Goal: Task Accomplishment & Management: Complete application form

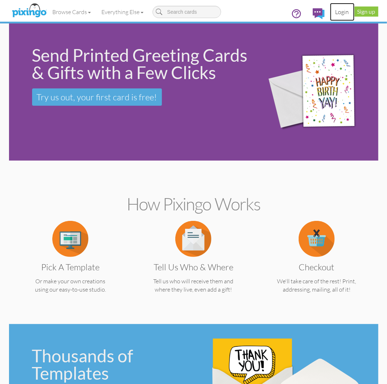
click at [344, 13] on link "Login" at bounding box center [342, 12] width 25 height 18
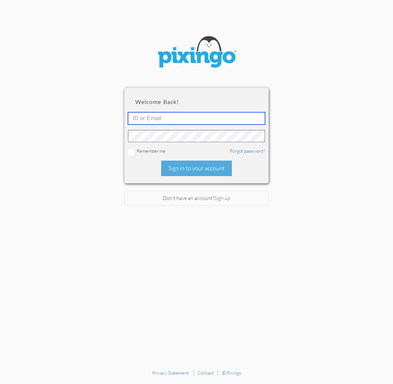
type input "stacey@smarterretirementsolutions.com"
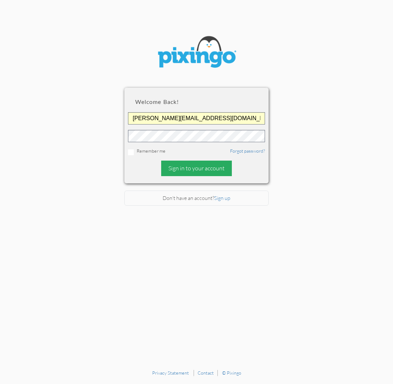
click at [178, 172] on div "Sign in to your account" at bounding box center [196, 169] width 71 height 16
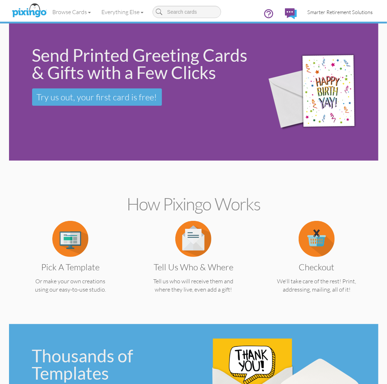
click at [329, 15] on link "Smarter Retirement Solutions" at bounding box center [340, 12] width 76 height 18
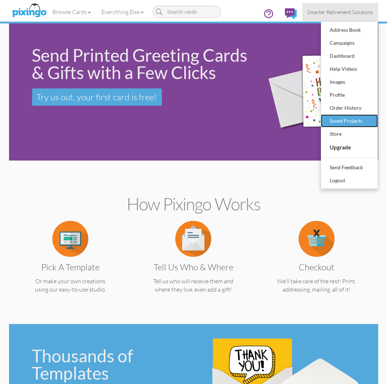
click at [347, 116] on div "Saved Projects" at bounding box center [349, 120] width 43 height 11
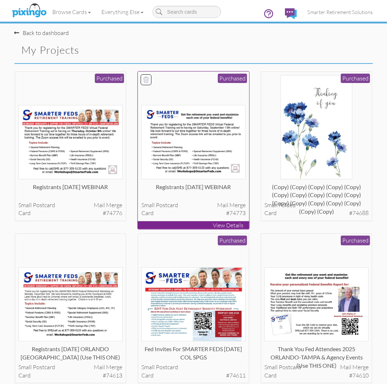
click at [210, 126] on img at bounding box center [193, 142] width 104 height 74
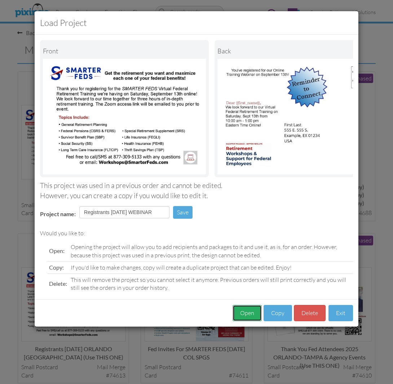
click at [248, 316] on button "Open" at bounding box center [247, 313] width 29 height 16
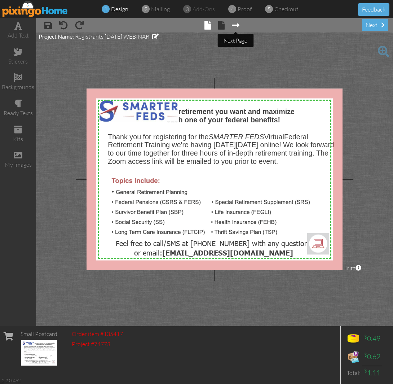
click at [238, 25] on span at bounding box center [236, 25] width 8 height 9
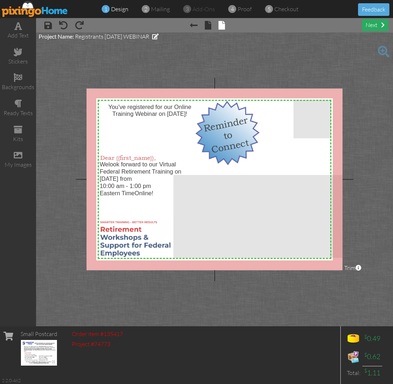
click at [377, 24] on div "next" at bounding box center [375, 25] width 26 height 12
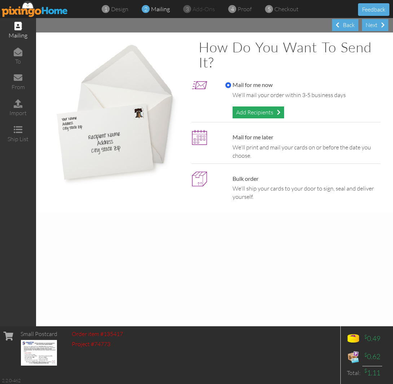
click at [244, 115] on div "Add Recipients" at bounding box center [259, 112] width 52 height 12
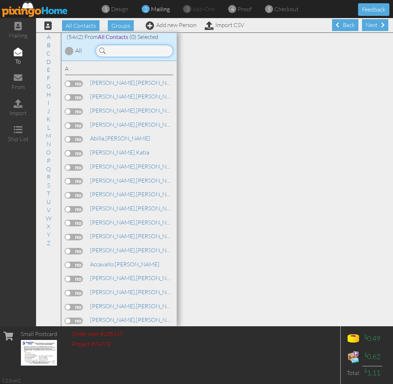
click at [138, 52] on input at bounding box center [135, 51] width 78 height 12
click at [122, 54] on input "k" at bounding box center [135, 51] width 78 height 12
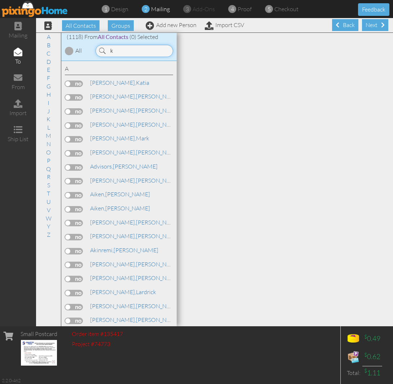
click at [122, 54] on input "k" at bounding box center [135, 51] width 78 height 12
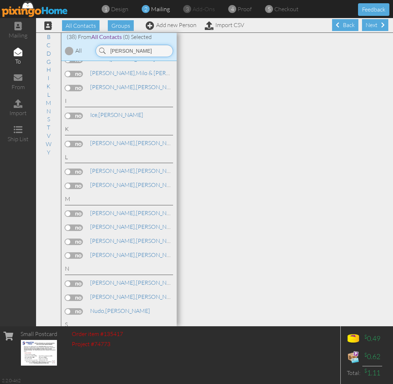
scroll to position [294, 0]
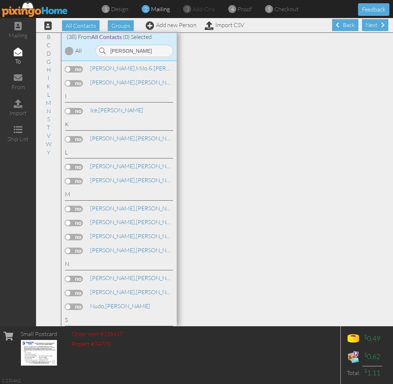
click at [79, 212] on label at bounding box center [74, 209] width 18 height 6
click at [0, 0] on input "checkbox" at bounding box center [0, 0] width 0 height 0
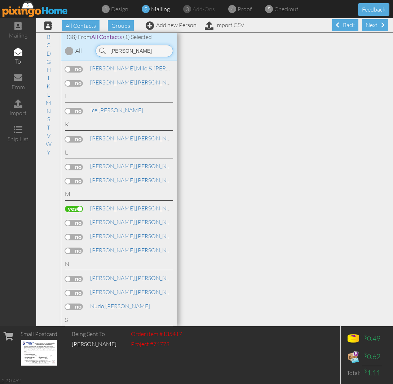
click at [141, 50] on input "karen" at bounding box center [135, 51] width 78 height 12
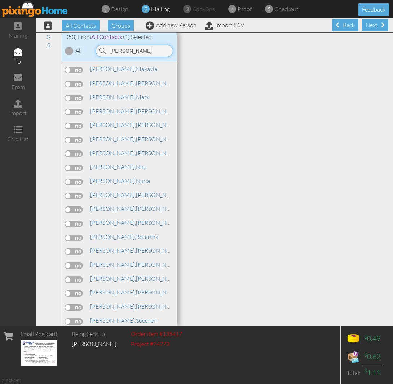
scroll to position [406, 0]
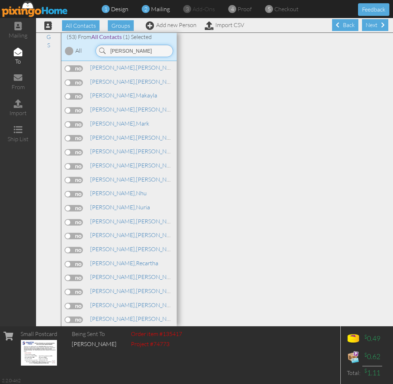
type input "smith"
click at [103, 155] on span "[PERSON_NAME]," at bounding box center [113, 151] width 46 height 7
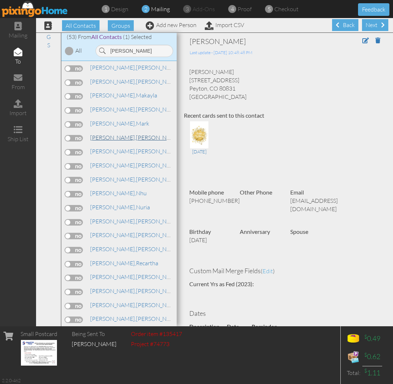
click at [110, 142] on link "Smith, Michael" at bounding box center [135, 137] width 92 height 9
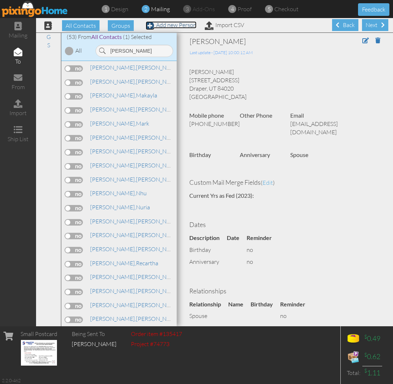
click at [161, 24] on link "Add new Person" at bounding box center [171, 24] width 51 height 7
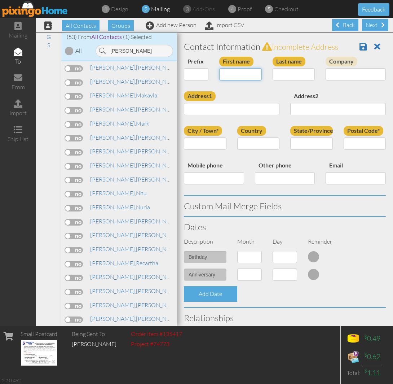
click at [233, 73] on input "First name" at bounding box center [240, 74] width 43 height 12
type input "[PERSON_NAME]"
click at [284, 74] on input "Last name" at bounding box center [294, 74] width 43 height 12
type input "Smith"
paste input "2500 NW 6th St, Unit 2502 Blue Springs, MO 64014 United States"
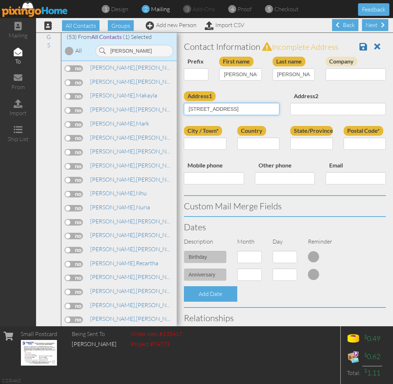
scroll to position [0, 67]
click at [229, 109] on input "2500 NW 6th St, Unit 2502 Blue Springs, MO 64014 United States" at bounding box center [232, 109] width 96 height 12
type input "2500 NW 6th St, Unit 2502 Blue Springs, MO 64014 United States"
click at [349, 150] on input "Postal Code*" at bounding box center [365, 143] width 43 height 12
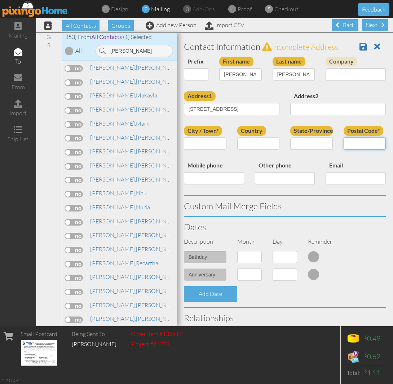
scroll to position [0, 0]
paste input "64014"
type input "64014"
click at [251, 109] on input "2500 NW 6th St, Unit 2502 Blue Springs, MO 64014 United States" at bounding box center [232, 109] width 96 height 12
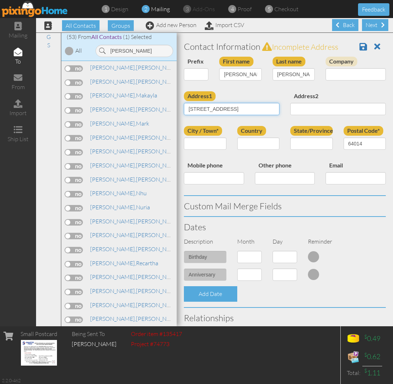
drag, startPoint x: 248, startPoint y: 108, endPoint x: 210, endPoint y: 111, distance: 38.4
click at [210, 111] on input "2500 NW 6th St, Unit 2502 Blue Springs, MO 64014 United States" at bounding box center [232, 109] width 96 height 12
click at [225, 170] on label "Mobile phone" at bounding box center [205, 166] width 43 height 10
click at [225, 172] on input "Mobile phone" at bounding box center [214, 178] width 60 height 12
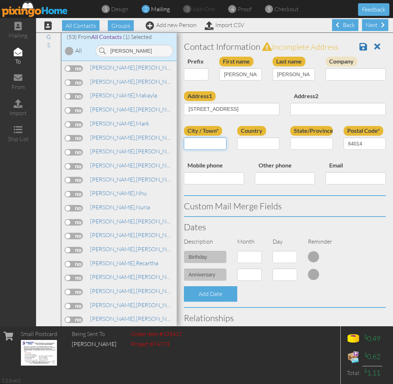
click at [202, 147] on input "City / Town*" at bounding box center [205, 143] width 43 height 12
paste input "[GEOGRAPHIC_DATA]"
type input "[GEOGRAPHIC_DATA]"
click at [256, 143] on select "United States -------------- Afghanistan Albania Algeria American Samoa Andorra…" at bounding box center [258, 143] width 43 height 12
select select "object:24242"
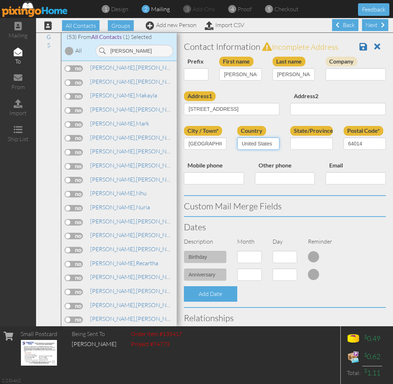
click at [237, 137] on select "United States -------------- Afghanistan Albania Algeria American Samoa Andorra…" at bounding box center [258, 143] width 43 height 12
click at [306, 143] on select "AA (Military) AE (Military) Alabama Alaska American Samoa AP (Military) Arizona…" at bounding box center [311, 143] width 43 height 12
select select "object:24519"
click at [290, 137] on select "AA (Military) AE (Military) Alabama Alaska American Samoa AP (Military) Arizona…" at bounding box center [311, 143] width 43 height 12
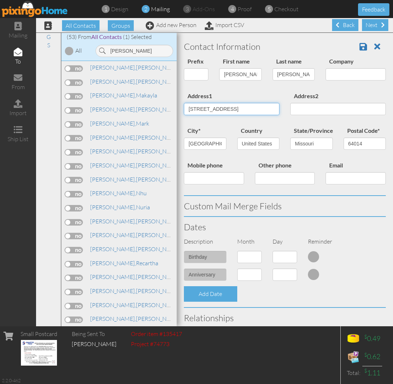
scroll to position [0, 68]
drag, startPoint x: 250, startPoint y: 106, endPoint x: 343, endPoint y: 106, distance: 93.8
click at [343, 106] on div "Address1 2500 NW 6th St, Unit 2502 Blue Springs, MO 64014 United States Address2" at bounding box center [285, 108] width 213 height 35
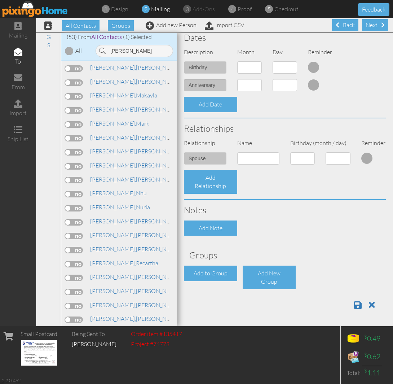
scroll to position [196, 0]
type input "[STREET_ADDRESS]"
click at [197, 272] on div "Add to Group" at bounding box center [210, 274] width 53 height 16
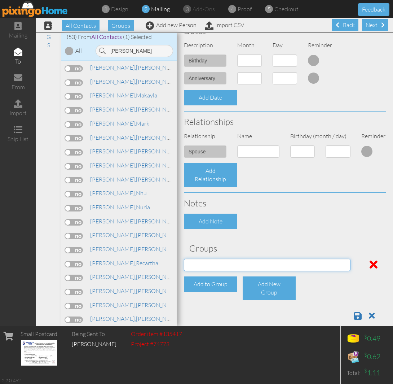
click at [206, 271] on select "04/22/2025 SMARTER FEDS OSD DMEA California 06/25/2025 BOP Onsite 08/12 Puerto …" at bounding box center [267, 265] width 167 height 12
select select "object:24564"
click at [184, 265] on select "04/22/2025 SMARTER FEDS OSD DMEA California 06/25/2025 BOP Onsite 08/12 Puerto …" at bounding box center [267, 265] width 167 height 12
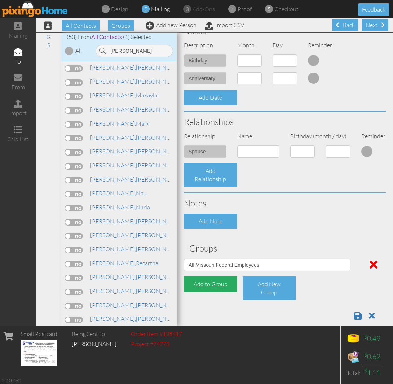
click at [215, 284] on div "Add to Group" at bounding box center [210, 284] width 53 height 16
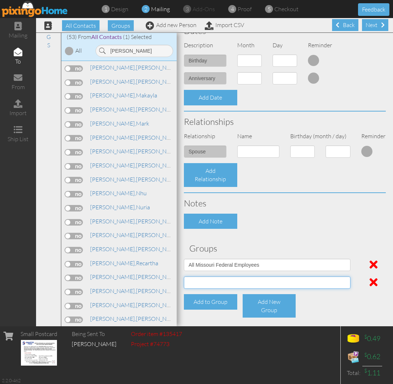
click at [211, 289] on select "04/22/2025 SMARTER FEDS OSD DMEA California 06/25/2025 BOP Onsite 08/12 Puerto …" at bounding box center [267, 282] width 167 height 12
select select "object:24765"
click at [184, 283] on select "04/22/2025 SMARTER FEDS OSD DMEA California 06/25/2025 BOP Onsite 08/12 Puerto …" at bounding box center [267, 282] width 167 height 12
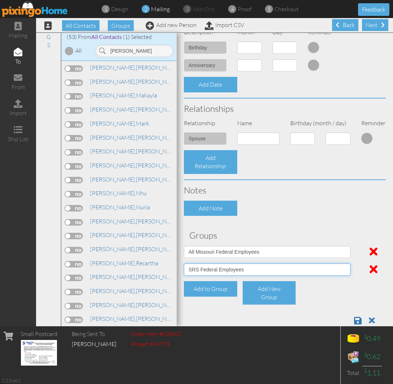
scroll to position [232, 0]
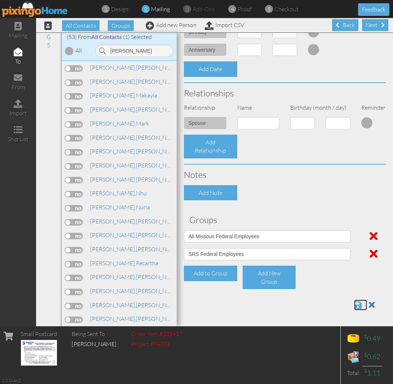
click at [354, 304] on span at bounding box center [358, 305] width 8 height 9
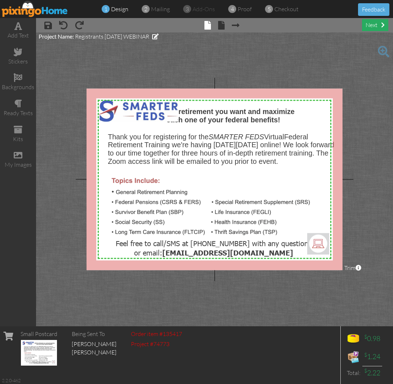
click at [362, 23] on div "next" at bounding box center [375, 25] width 26 height 12
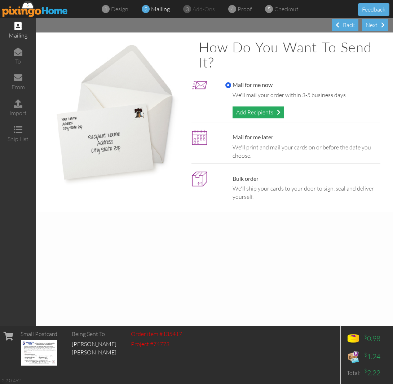
click at [254, 111] on div "Add Recipients" at bounding box center [259, 112] width 52 height 12
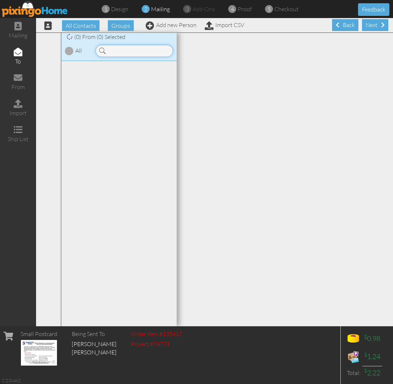
click at [132, 51] on input at bounding box center [135, 51] width 78 height 12
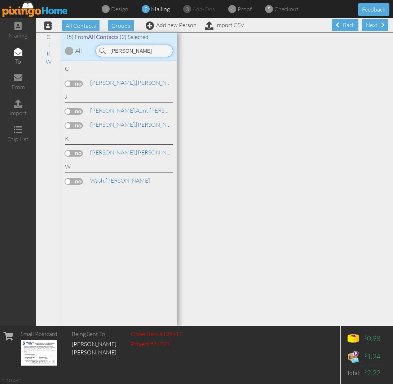
type input "sally"
click at [149, 28] on span at bounding box center [150, 25] width 9 height 9
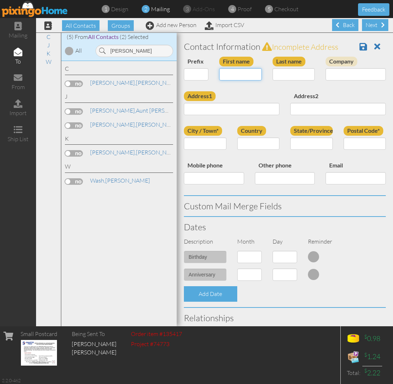
click at [231, 74] on input "First name" at bounding box center [240, 74] width 43 height 12
type input "[PERSON_NAME]"
click at [273, 78] on input "Last name" at bounding box center [294, 74] width 43 height 12
paste input "Bourrie"
click at [273, 75] on input "Bourrie" at bounding box center [294, 74] width 43 height 12
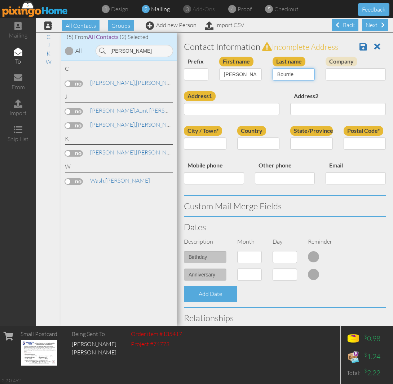
type input "Bourrie"
click at [207, 114] on input "Address1" at bounding box center [232, 109] width 96 height 12
paste input "9300 Mintwood St. Silver Spring, Maryland 20901 United States"
click at [230, 109] on input "9300 Mintwood St. Silver Spring, Maryland 20901 United States" at bounding box center [232, 109] width 96 height 12
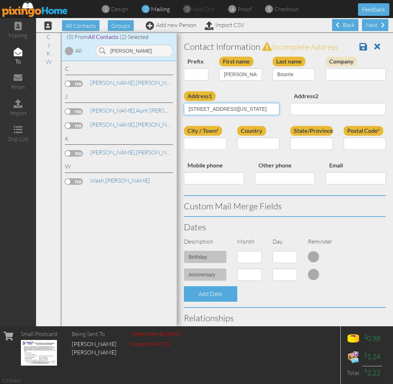
click at [230, 109] on input "9300 Mintwood St. Silver Spring, Maryland 20901 United States" at bounding box center [232, 109] width 96 height 12
type input "9300 Mintwood St. Silver Spring, Maryland 20901 United States"
paste input "20901"
type input "20901"
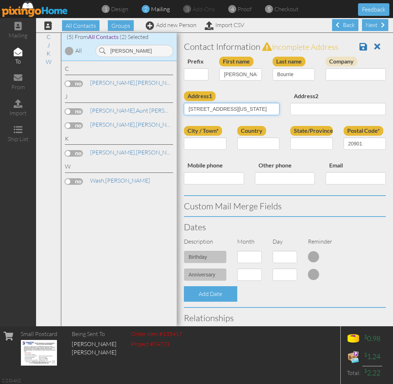
click at [253, 108] on input "9300 Mintwood St. Silver Spring, Maryland 20901 United States" at bounding box center [232, 109] width 96 height 12
drag, startPoint x: 216, startPoint y: 109, endPoint x: 231, endPoint y: 113, distance: 16.0
click at [231, 113] on input "9300 Mintwood St. Silver Spring, Maryland 20901 United States" at bounding box center [232, 109] width 96 height 12
click at [232, 174] on div "Mobile phone" at bounding box center [214, 175] width 71 height 29
paste input "Silver Spring"
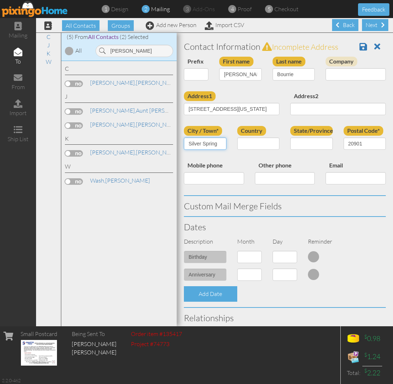
type input "Silver Spring"
click at [254, 143] on select "United States -------------- Afghanistan Albania Algeria American Samoa Andorra…" at bounding box center [258, 143] width 43 height 12
select select "object:17427"
click at [237, 137] on select "United States -------------- Afghanistan Albania Algeria American Samoa Andorra…" at bounding box center [258, 143] width 43 height 12
click at [301, 143] on select "AA (Military) AE (Military) Alabama Alaska American Samoa AP (Military) Arizona…" at bounding box center [311, 143] width 43 height 12
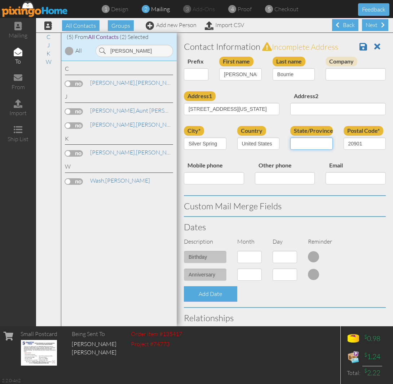
select select "object:17699"
click at [290, 137] on select "AA (Military) AE (Military) Alabama Alaska American Samoa AP (Military) Arizona…" at bounding box center [311, 143] width 43 height 12
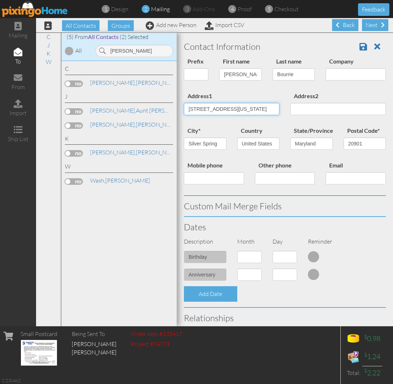
scroll to position [0, 62]
drag, startPoint x: 232, startPoint y: 108, endPoint x: 363, endPoint y: 95, distance: 132.0
click at [363, 95] on div "Address1 9300 Mintwood St. Silver Spring, Maryland 20901 United States Address2" at bounding box center [285, 108] width 213 height 35
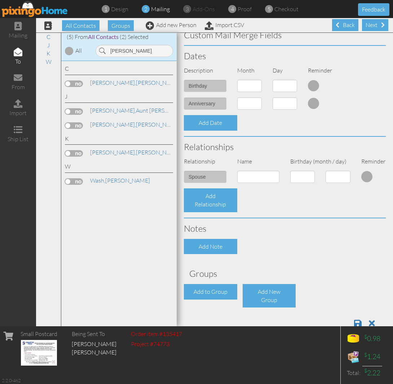
scroll to position [196, 0]
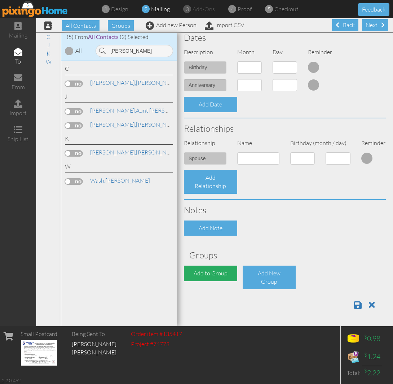
type input "[STREET_ADDRESS]"
click at [204, 272] on div "Add to Group" at bounding box center [210, 274] width 53 height 16
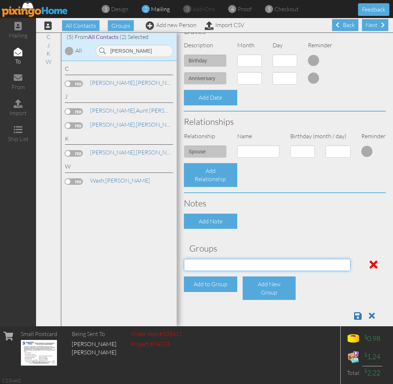
click at [212, 271] on select "04/22/2025 SMARTER FEDS OSD DMEA California 06/25/2025 BOP Onsite 08/12 Puerto …" at bounding box center [267, 265] width 167 height 12
select select "object:17950"
click at [184, 265] on select "04/22/2025 SMARTER FEDS OSD DMEA California 06/25/2025 BOP Onsite 08/12 Puerto …" at bounding box center [267, 265] width 167 height 12
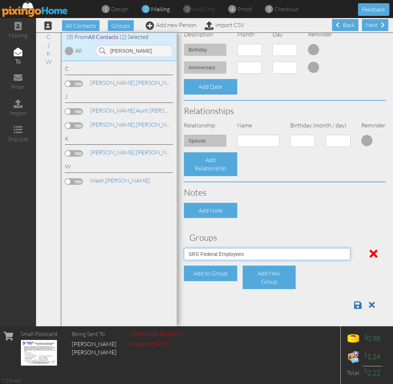
scroll to position [214, 0]
click at [354, 307] on link at bounding box center [360, 304] width 13 height 11
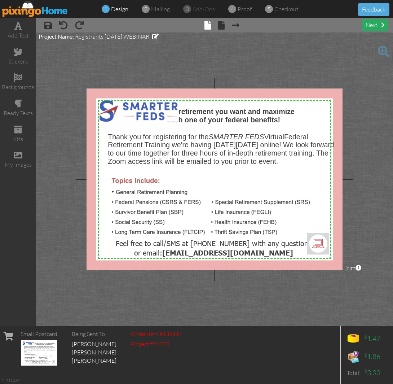
click at [383, 23] on span at bounding box center [383, 25] width 4 height 6
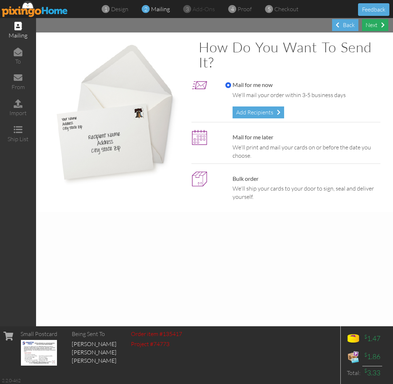
click at [375, 22] on div "Next" at bounding box center [375, 25] width 26 height 12
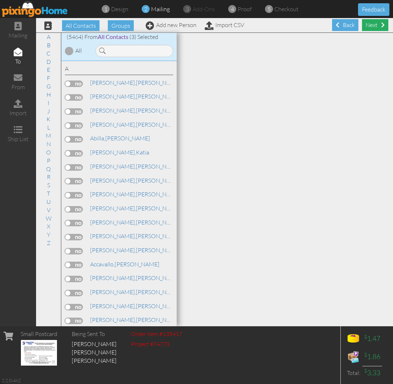
click at [365, 26] on div "Next" at bounding box center [375, 25] width 26 height 12
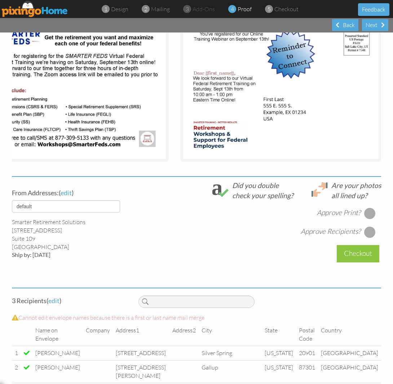
scroll to position [0, 15]
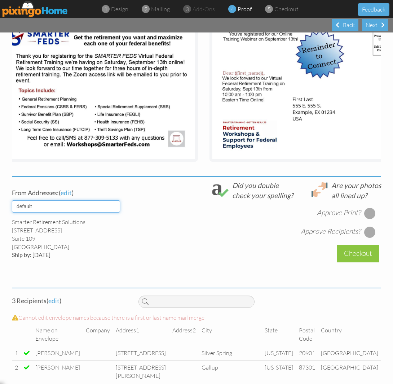
click at [84, 212] on select "default HOME DENVER Team AUSTIN Team COL SPGS team ORLANDO Team Replica Wealth …" at bounding box center [66, 206] width 108 height 12
select select "object:17435"
click at [12, 206] on select "default HOME DENVER Team AUSTIN Team COL SPGS team ORLANDO Team Replica Wealth …" at bounding box center [66, 206] width 108 height 12
click at [361, 216] on div "Approve Print?" at bounding box center [346, 213] width 59 height 12
click at [367, 218] on div at bounding box center [370, 213] width 12 height 12
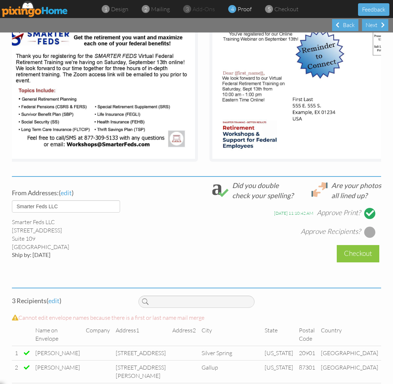
click at [364, 234] on div at bounding box center [370, 232] width 12 height 12
click at [367, 260] on div "Checkout" at bounding box center [358, 253] width 43 height 17
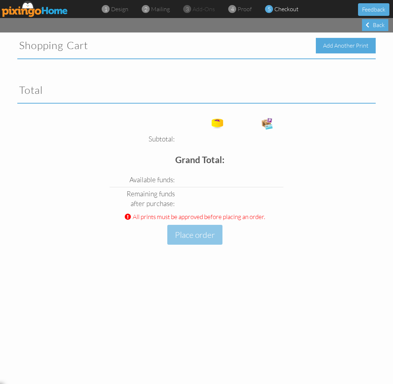
click at [356, 49] on div "Add Another Print" at bounding box center [346, 46] width 60 height 16
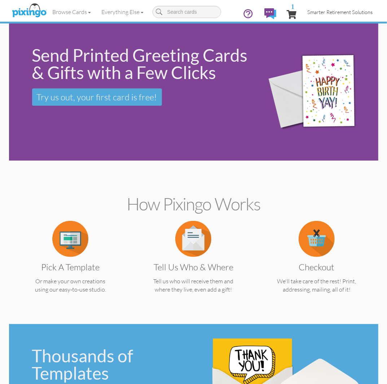
click at [319, 10] on span "Smarter Retirement Solutions" at bounding box center [340, 12] width 65 height 6
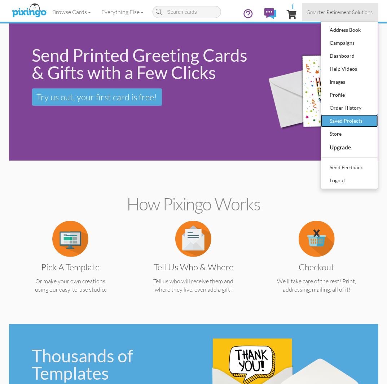
click at [348, 119] on div "Saved Projects" at bounding box center [349, 120] width 43 height 11
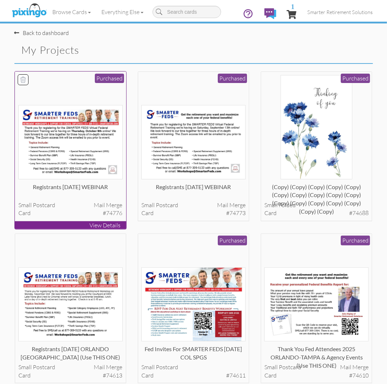
click at [79, 131] on img at bounding box center [70, 142] width 104 height 74
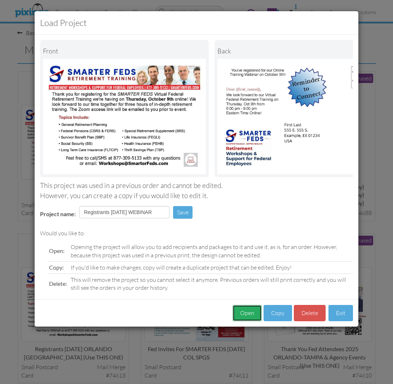
click at [259, 321] on button "Open" at bounding box center [247, 313] width 29 height 16
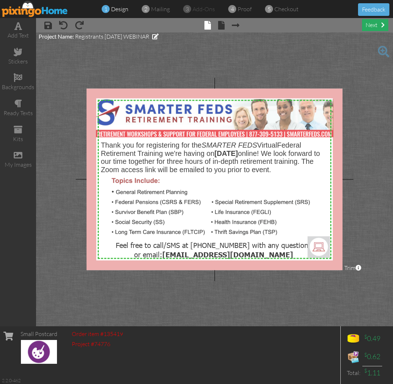
click at [381, 23] on span at bounding box center [383, 25] width 4 height 6
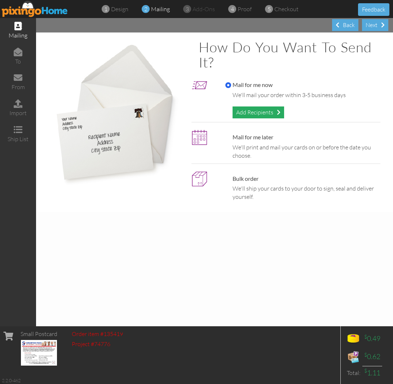
click at [263, 112] on div "Add Recipients" at bounding box center [259, 112] width 52 height 12
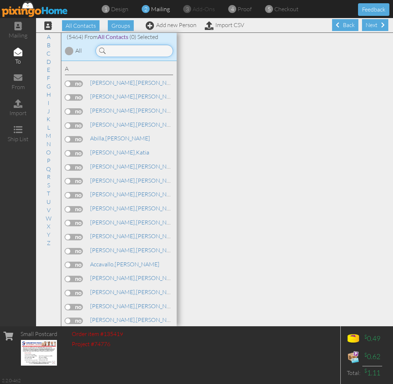
click at [120, 52] on input at bounding box center [135, 51] width 78 height 12
click at [119, 52] on input at bounding box center [135, 51] width 78 height 12
click at [127, 47] on input at bounding box center [135, 51] width 78 height 12
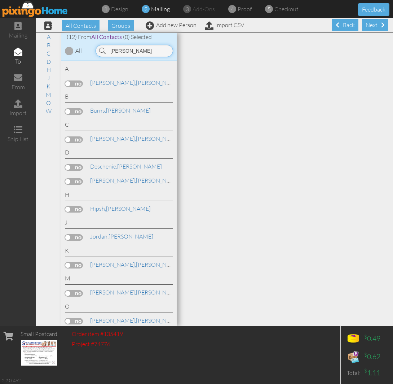
type input "[PERSON_NAME]"
click at [77, 268] on label at bounding box center [74, 265] width 18 height 6
click at [0, 0] on input "checkbox" at bounding box center [0, 0] width 0 height 0
